Goal: Check status: Check status

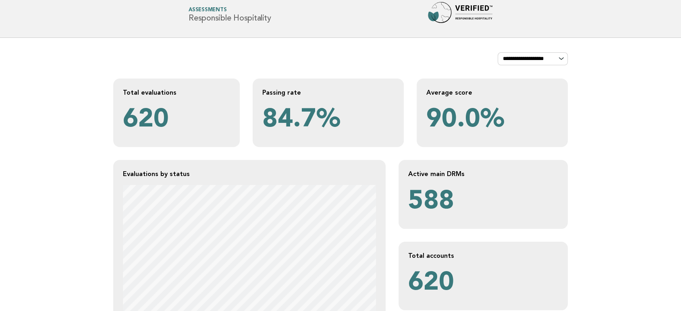
scroll to position [134, 0]
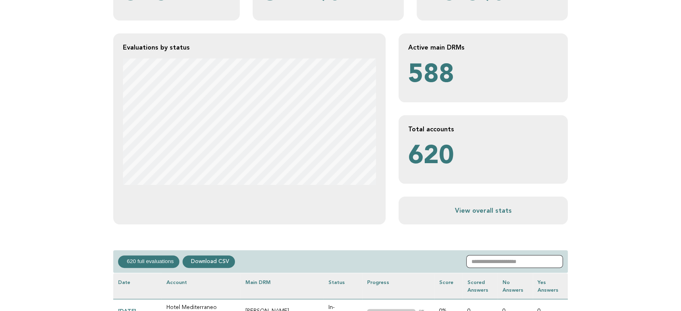
click at [513, 259] on input "text" at bounding box center [514, 261] width 97 height 13
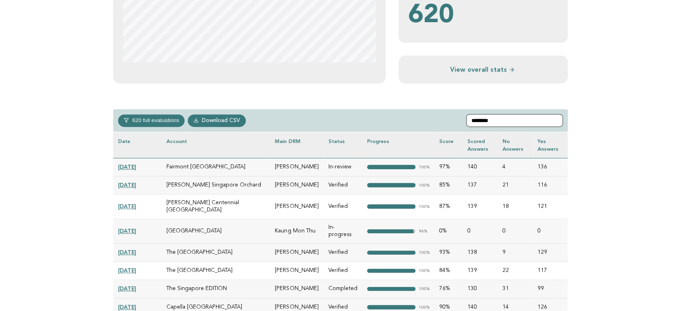
scroll to position [313, 0]
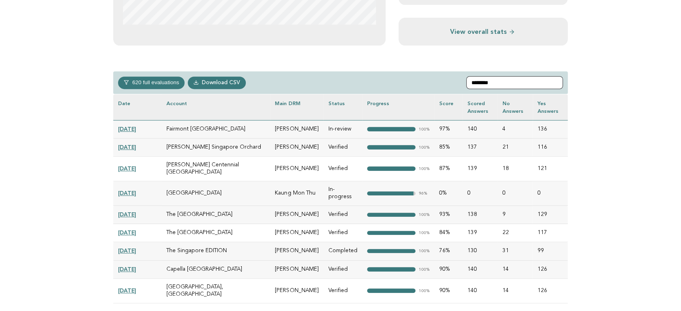
type input "********"
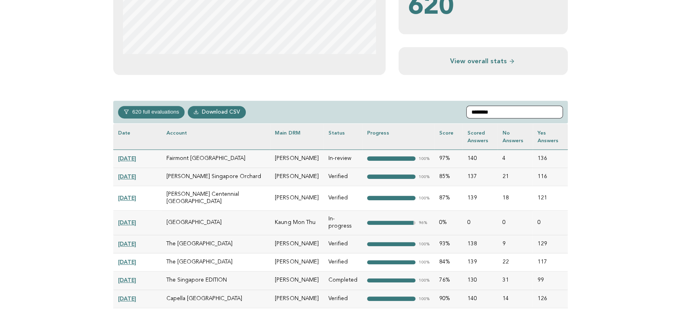
scroll to position [268, 0]
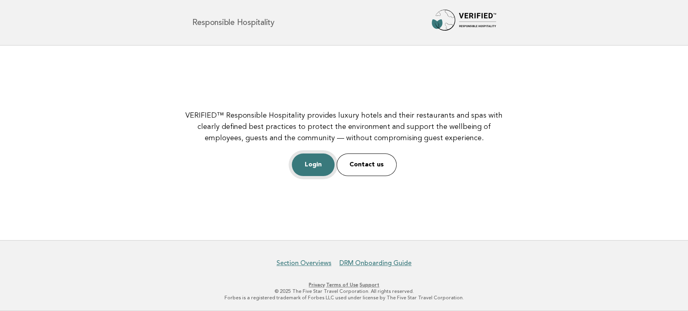
click at [326, 159] on link "Login" at bounding box center [313, 164] width 43 height 23
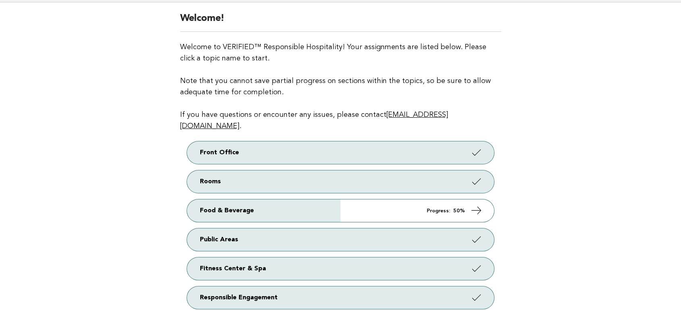
scroll to position [38, 0]
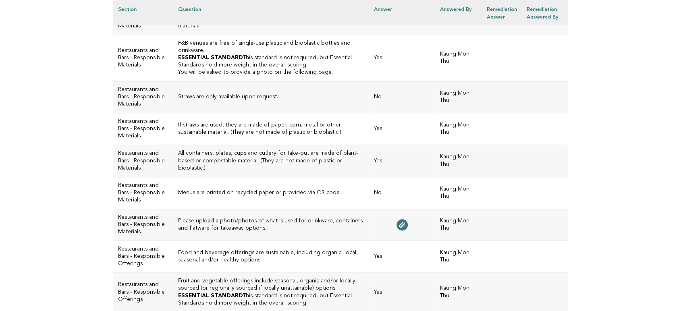
scroll to position [941, 0]
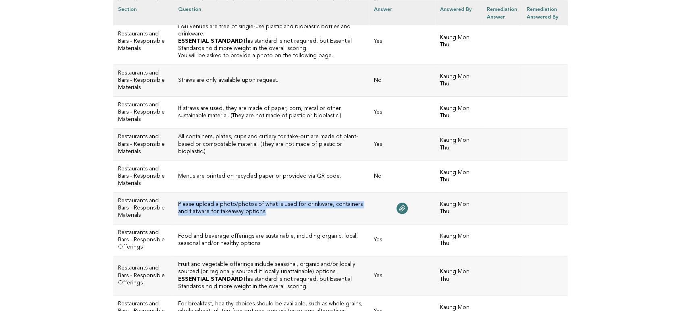
drag, startPoint x: 224, startPoint y: 201, endPoint x: 173, endPoint y: 194, distance: 51.6
click at [173, 194] on td "Please upload a photo/photos of what is used for drinkware, containers and flat…" at bounding box center [271, 208] width 196 height 32
copy h3 "Please upload a photo/photos of what is used for drinkware, containers and flat…"
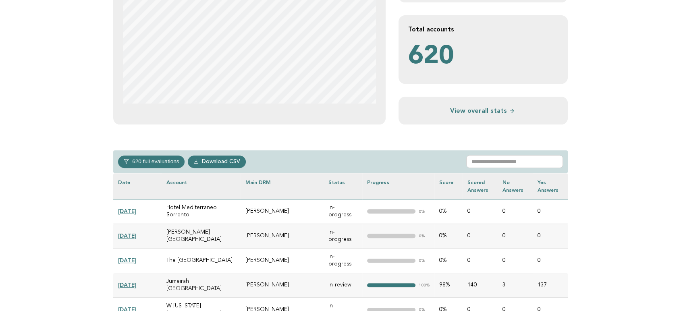
scroll to position [313, 0]
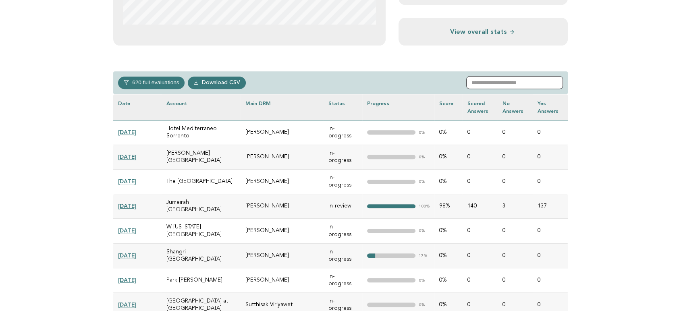
click at [490, 78] on input "text" at bounding box center [514, 82] width 97 height 13
click at [136, 129] on link "2025-08-17" at bounding box center [127, 132] width 18 height 6
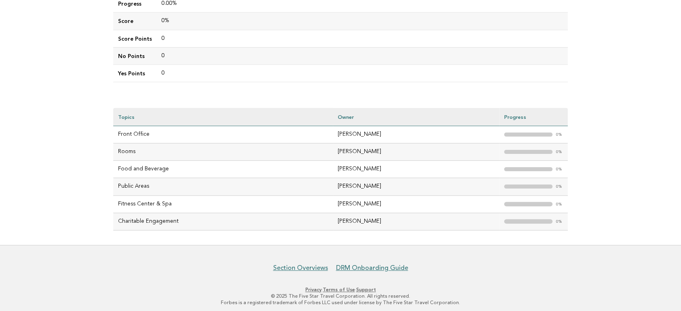
scroll to position [188, 0]
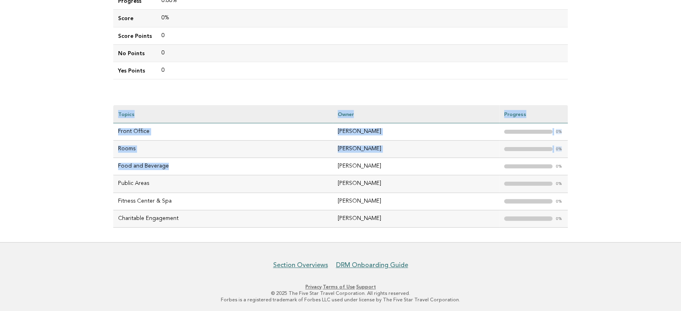
drag, startPoint x: 172, startPoint y: 165, endPoint x: 110, endPoint y: 166, distance: 62.4
click at [110, 166] on div "Evaluations Evaluation details Evaluation 064a369a-9f89-4dab-a5a9-34ae223ff35c …" at bounding box center [340, 49] width 467 height 385
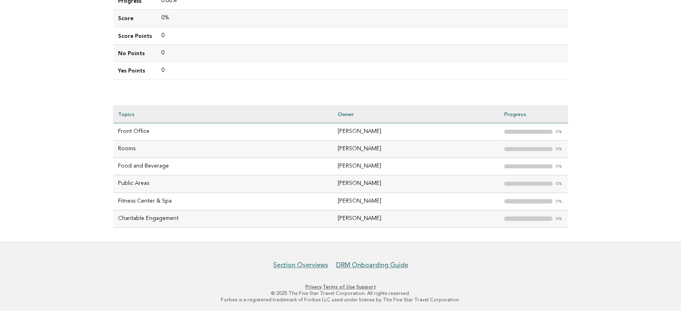
drag, startPoint x: 147, startPoint y: 217, endPoint x: 157, endPoint y: 207, distance: 13.4
click at [147, 217] on td "Charitable Engagement" at bounding box center [223, 218] width 220 height 17
drag, startPoint x: 170, startPoint y: 168, endPoint x: 116, endPoint y: 167, distance: 54.0
click at [116, 167] on td "Food and Beverage" at bounding box center [223, 166] width 220 height 17
copy td "Food and Beverage"
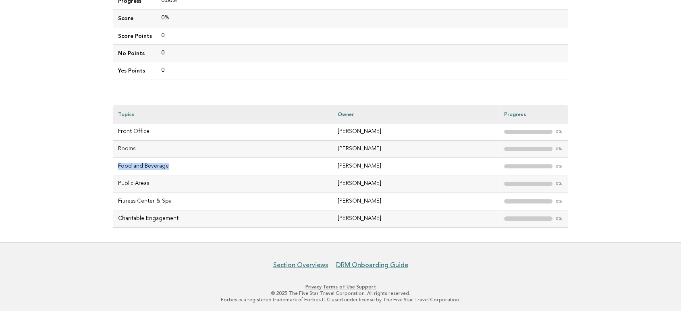
drag, startPoint x: 217, startPoint y: 225, endPoint x: 211, endPoint y: 216, distance: 10.4
click at [217, 225] on td "Charitable Engagement" at bounding box center [223, 218] width 220 height 17
drag, startPoint x: 182, startPoint y: 167, endPoint x: 118, endPoint y: 169, distance: 63.3
click at [118, 169] on td "Food and Beverage" at bounding box center [223, 166] width 220 height 17
copy td "Food and Beverage"
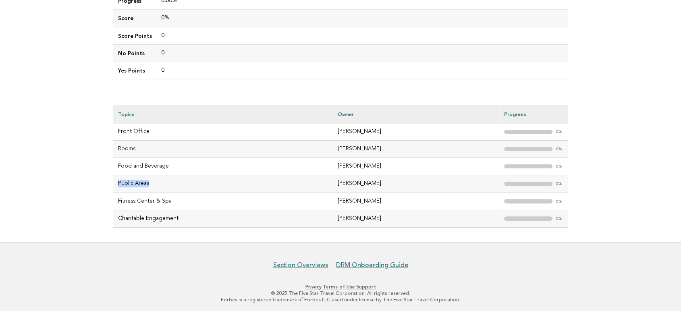
drag, startPoint x: 170, startPoint y: 179, endPoint x: 116, endPoint y: 184, distance: 54.6
click at [116, 184] on td "Public Areas" at bounding box center [223, 183] width 220 height 17
copy td "Public Areas"
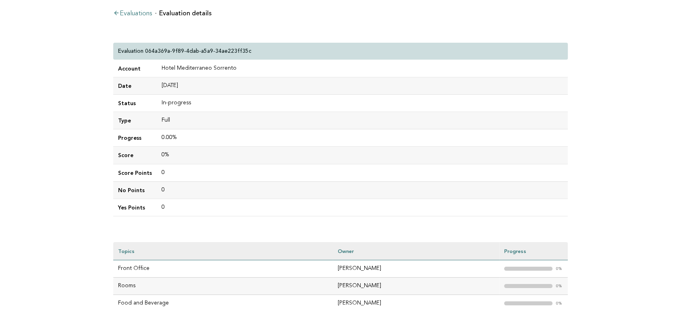
scroll to position [0, 0]
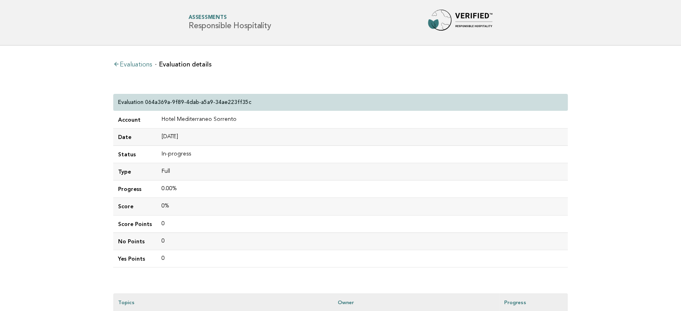
drag, startPoint x: 285, startPoint y: 21, endPoint x: 187, endPoint y: 23, distance: 97.9
click at [187, 23] on div "Forbes Travel Guide Assessments Responsible Hospitality" at bounding box center [340, 23] width 326 height 26
copy h1 "Responsible Hospitality"
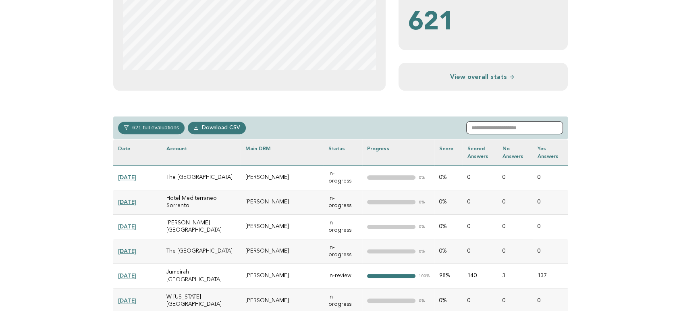
scroll to position [268, 0]
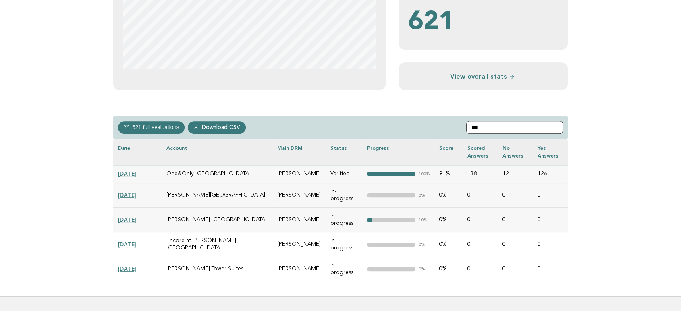
type input "***"
